Goal: Purchase product/service

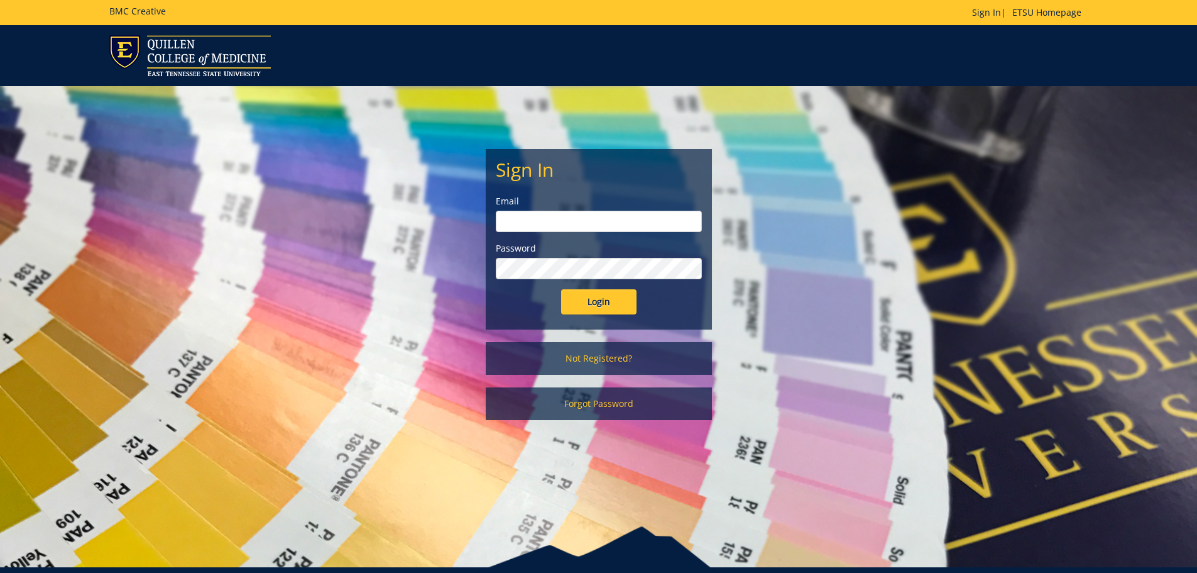
click at [513, 223] on input "email" at bounding box center [599, 221] width 206 height 21
type input "noelcs@etsu.edu"
click at [606, 300] on input "Login" at bounding box center [598, 301] width 75 height 25
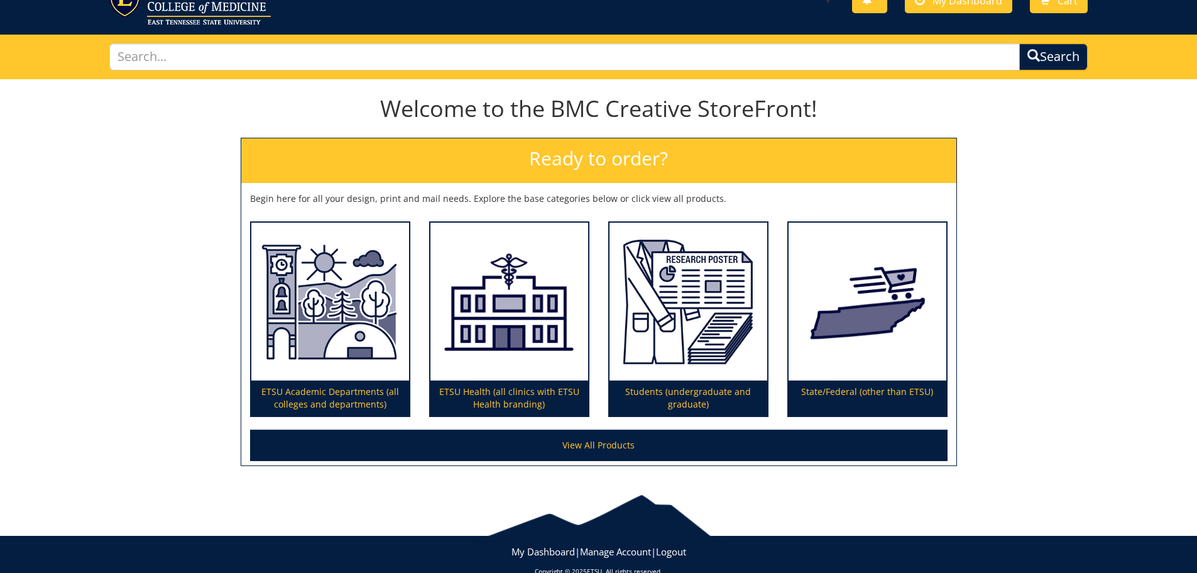
scroll to position [74, 0]
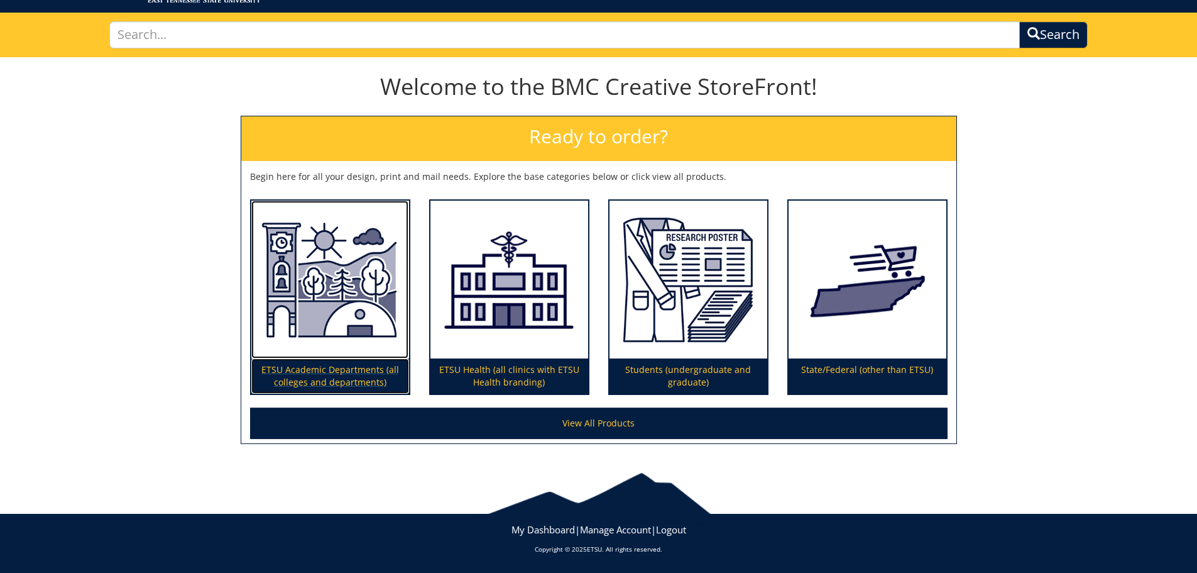
click at [363, 246] on img at bounding box center [330, 279] width 158 height 158
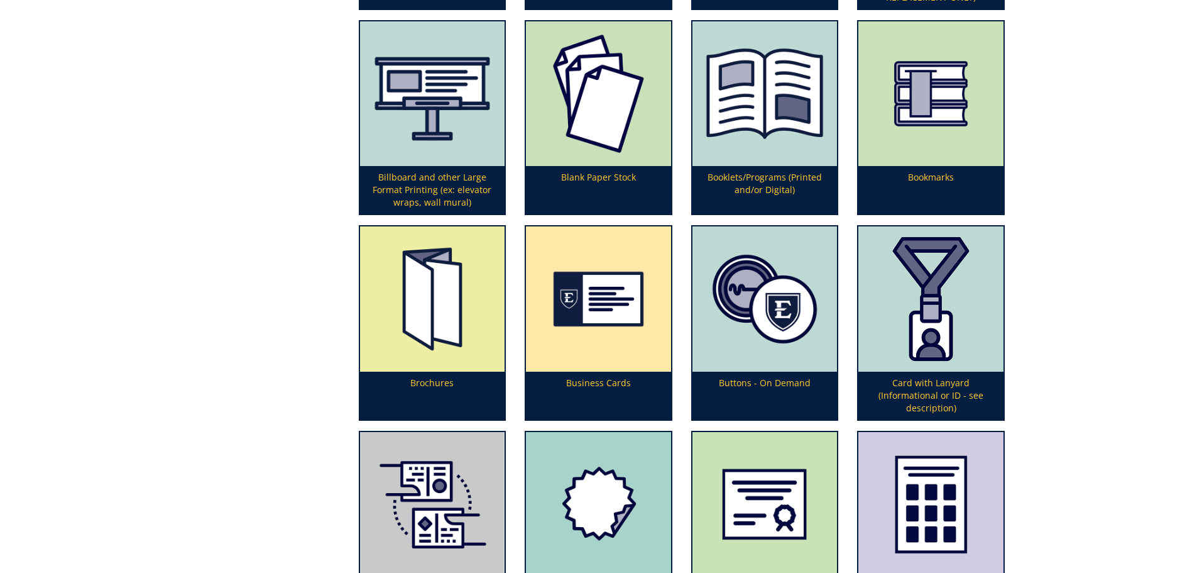
scroll to position [593, 0]
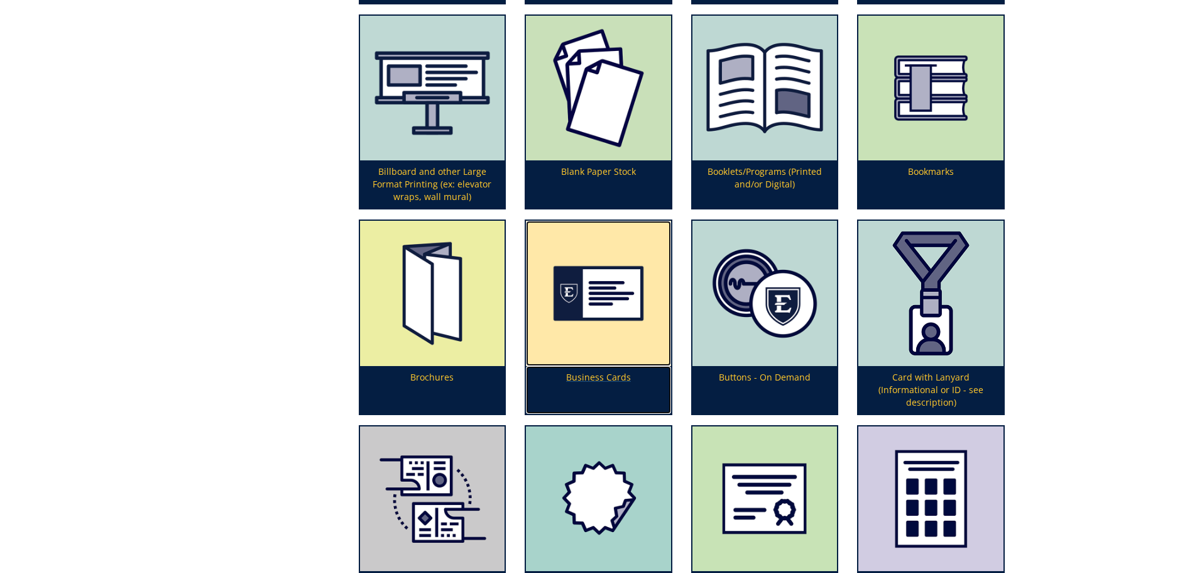
click at [601, 299] on img at bounding box center [598, 293] width 145 height 145
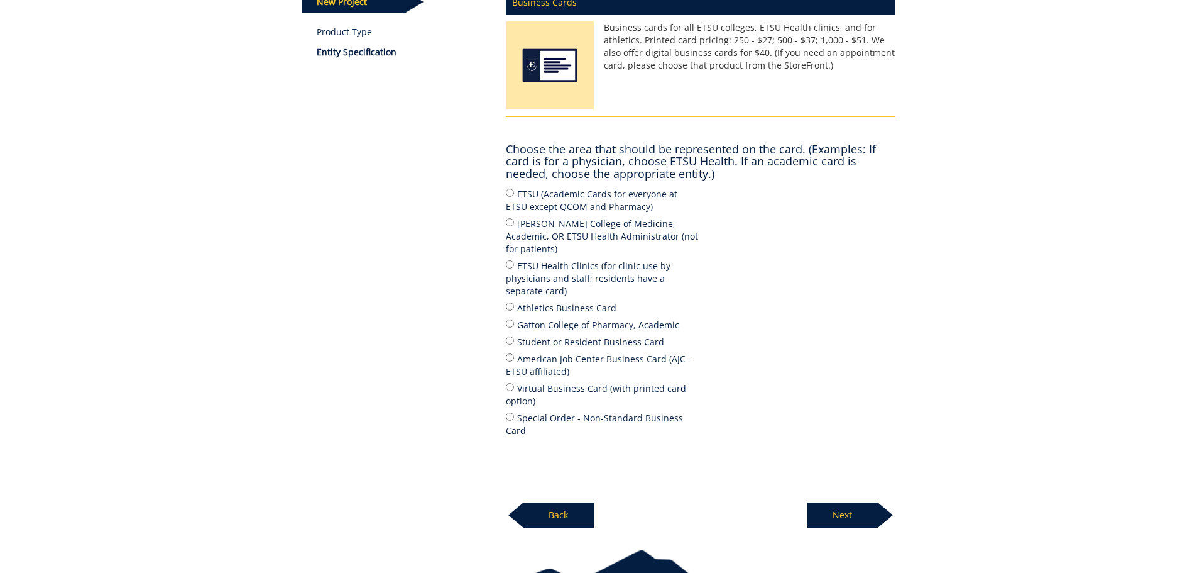
scroll to position [240, 0]
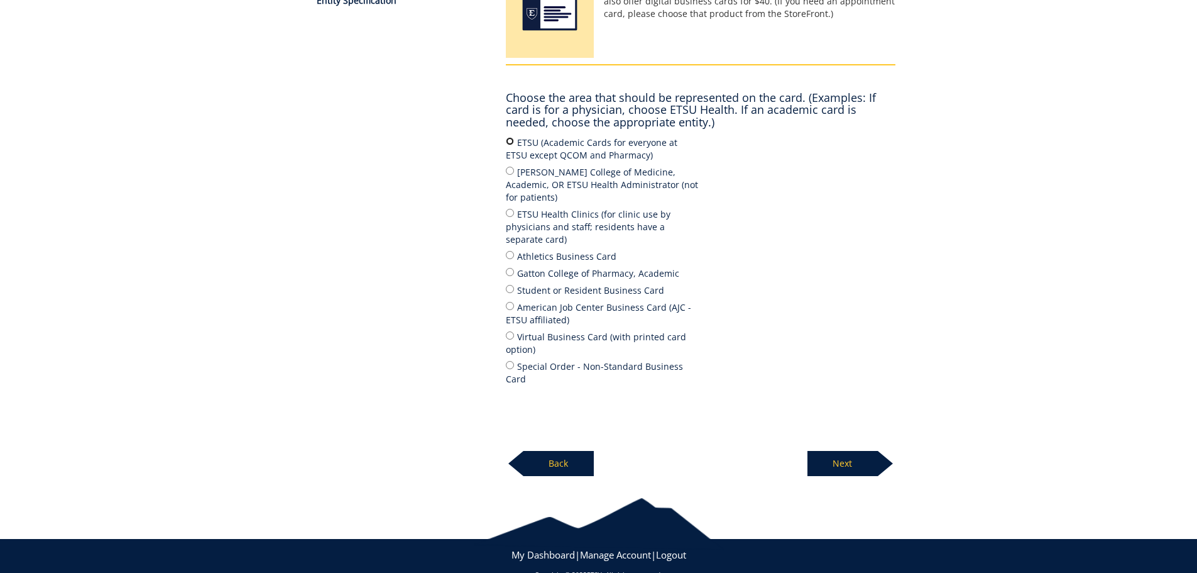
click at [509, 141] on input "ETSU (Academic Cards for everyone at ETSU except QCOM and Pharmacy)" at bounding box center [510, 141] width 8 height 8
radio input "true"
click at [843, 451] on p "Next" at bounding box center [843, 463] width 70 height 25
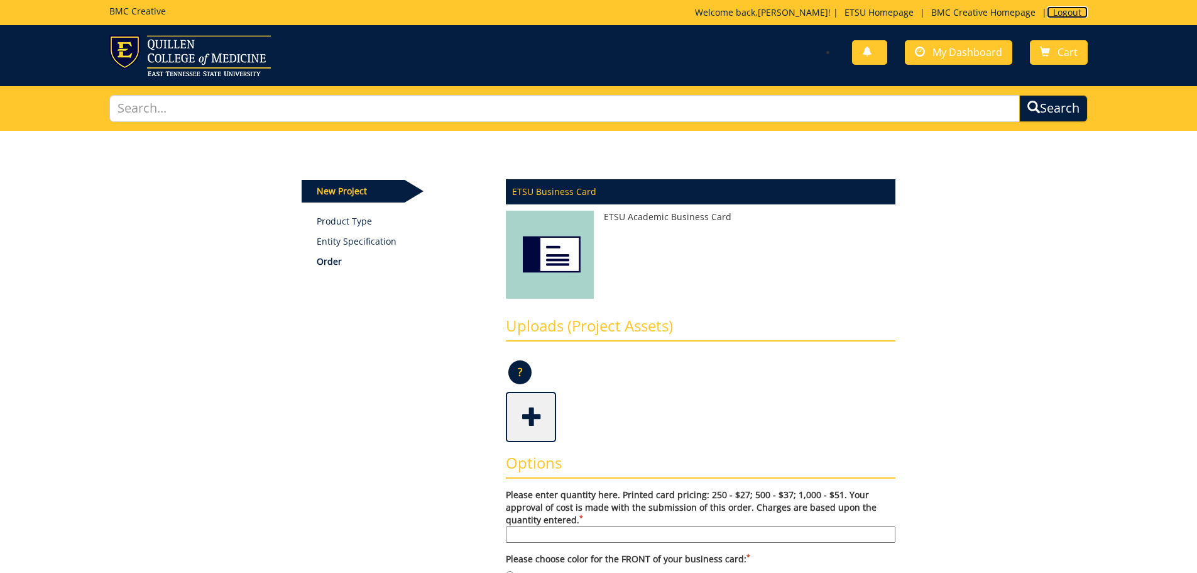
click at [1068, 11] on link "Logout" at bounding box center [1067, 12] width 41 height 12
